Goal: Task Accomplishment & Management: Use online tool/utility

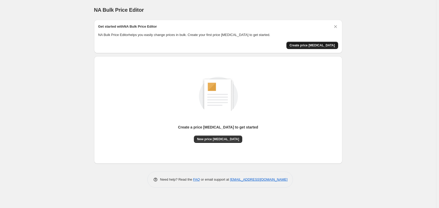
click at [318, 44] on span "Create price change job" at bounding box center [311, 45] width 45 height 4
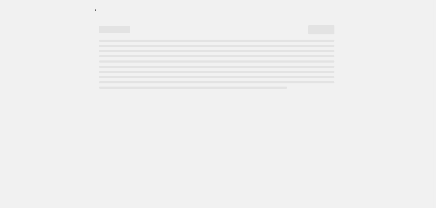
select select "percentage"
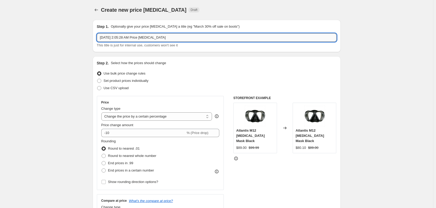
click at [189, 38] on input "Sep 1, 2025, 2:05:28 AM Price change job" at bounding box center [217, 37] width 240 height 8
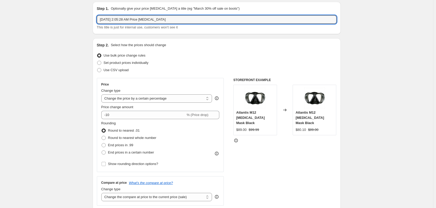
scroll to position [26, 0]
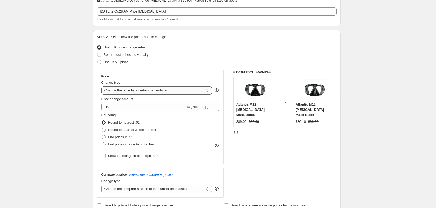
click at [158, 91] on select "Change the price to a certain amount Change the price by a certain amount Chang…" at bounding box center [156, 90] width 111 height 8
drag, startPoint x: 257, startPoint y: 161, endPoint x: 251, endPoint y: 161, distance: 6.3
click at [257, 161] on div "STOREFRONT EXAMPLE Atlantis M12 Scuba Diving Mask Black $89.00 $99.99 Changed t…" at bounding box center [285, 134] width 103 height 128
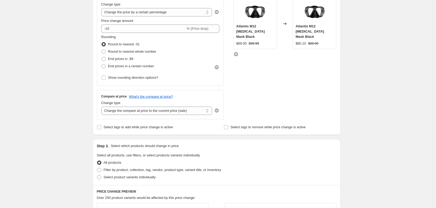
scroll to position [78, 0]
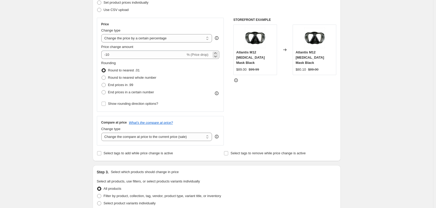
drag, startPoint x: 206, startPoint y: 56, endPoint x: 209, endPoint y: 56, distance: 3.4
click at [206, 56] on span "% (Price drop)" at bounding box center [198, 55] width 22 height 4
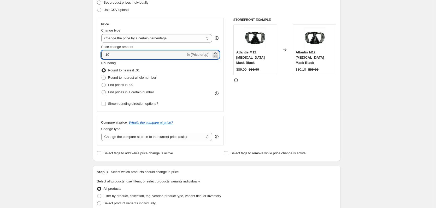
click at [216, 55] on icon at bounding box center [215, 56] width 5 height 5
type input "-11"
click at [153, 55] on input "-11" at bounding box center [143, 55] width 84 height 8
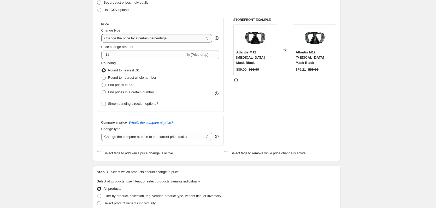
click at [211, 39] on select "Change the price to a certain amount Change the price by a certain amount Chang…" at bounding box center [156, 38] width 111 height 8
click at [102, 34] on select "Change the price to a certain amount Change the price by a certain amount Chang…" at bounding box center [156, 38] width 111 height 8
click at [160, 36] on select "Change the price to a certain amount Change the price by a certain amount Chang…" at bounding box center [156, 38] width 111 height 8
select select "by"
click at [102, 34] on select "Change the price to a certain amount Change the price by a certain amount Chang…" at bounding box center [156, 38] width 111 height 8
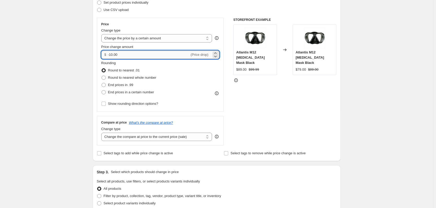
click at [114, 56] on input "-10.00" at bounding box center [149, 55] width 82 height 8
type input "-15.00"
click at [108, 93] on label "End prices in a certain number" at bounding box center [127, 92] width 53 height 7
click at [102, 91] on input "End prices in a certain number" at bounding box center [102, 90] width 0 height 0
radio input "true"
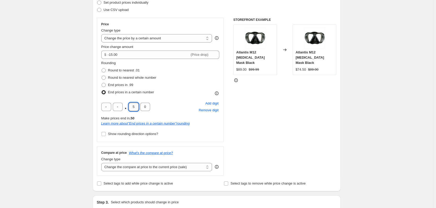
click at [136, 108] on input "5" at bounding box center [134, 107] width 10 height 8
type input "9"
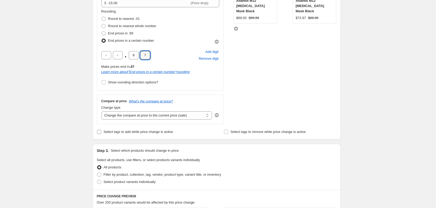
scroll to position [131, 0]
type input "7"
click at [119, 116] on select "Change the compare at price to the current price (sale) Change the compare at p…" at bounding box center [156, 115] width 111 height 8
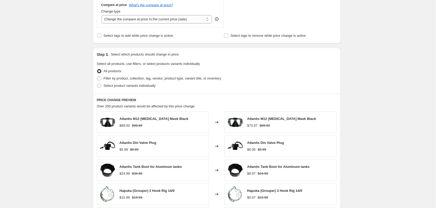
scroll to position [235, 0]
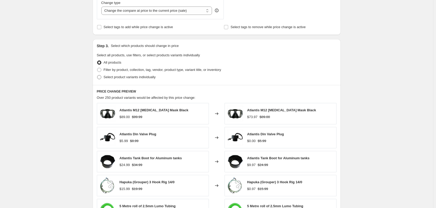
click at [101, 79] on span at bounding box center [99, 77] width 4 height 4
click at [97, 76] on input "Select product variants individually" at bounding box center [97, 75] width 0 height 0
radio input "true"
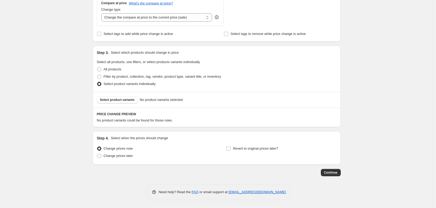
scroll to position [228, 0]
click at [114, 100] on span "Select product variants" at bounding box center [117, 100] width 35 height 4
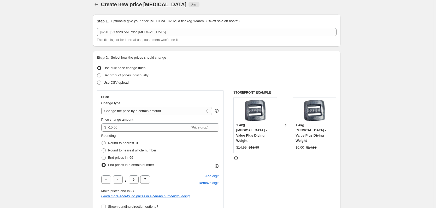
scroll to position [0, 0]
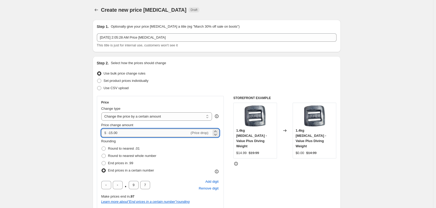
drag, startPoint x: 108, startPoint y: 132, endPoint x: 112, endPoint y: 131, distance: 4.1
click at [112, 131] on input "-15.00" at bounding box center [149, 133] width 82 height 8
click at [163, 117] on select "Change the price to a certain amount Change the price by a certain amount Chang…" at bounding box center [156, 117] width 111 height 8
click at [102, 113] on select "Change the price to a certain amount Change the price by a certain amount Chang…" at bounding box center [156, 117] width 111 height 8
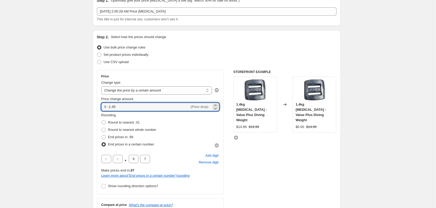
drag, startPoint x: 120, startPoint y: 105, endPoint x: 98, endPoint y: 101, distance: 22.1
click at [102, 102] on div "Price Change type Change the price to a certain amount Change the price by a ce…" at bounding box center [160, 132] width 127 height 125
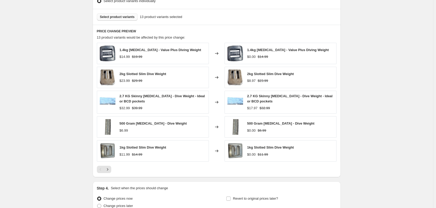
scroll to position [362, 0]
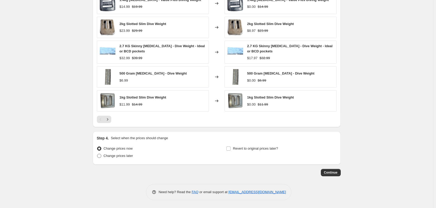
type input "-0.49"
click at [99, 154] on span at bounding box center [99, 156] width 5 height 5
click at [97, 154] on input "Change prices later" at bounding box center [97, 154] width 0 height 0
radio input "true"
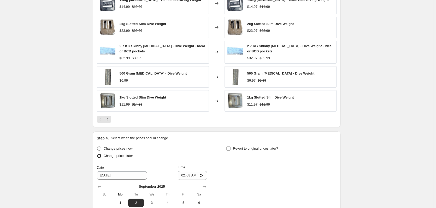
scroll to position [440, 0]
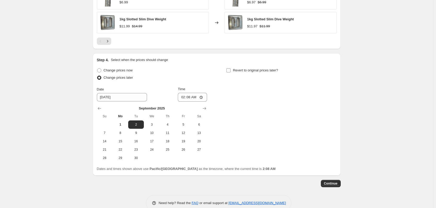
click at [233, 71] on label "Revert to original prices later?" at bounding box center [252, 70] width 52 height 7
click at [231, 71] on input "Revert to original prices later?" at bounding box center [229, 70] width 4 height 4
checkbox input "true"
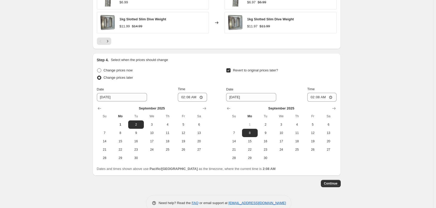
click at [116, 70] on span "Change prices now" at bounding box center [118, 70] width 29 height 4
click at [97, 69] on input "Change prices now" at bounding box center [97, 68] width 0 height 0
radio input "true"
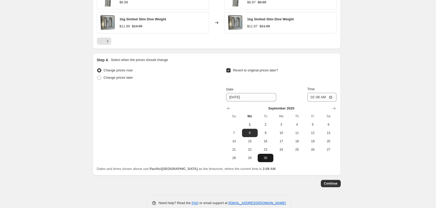
click at [270, 159] on span "30" at bounding box center [265, 158] width 11 height 4
type input "9/30/2025"
click at [313, 97] on input "02:08" at bounding box center [321, 97] width 29 height 9
type input "11:59"
click at [332, 184] on span "Continue" at bounding box center [331, 184] width 14 height 4
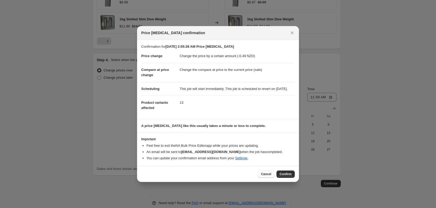
click at [272, 176] on button "Cancel" at bounding box center [266, 174] width 16 height 7
